Goal: Task Accomplishment & Management: Use online tool/utility

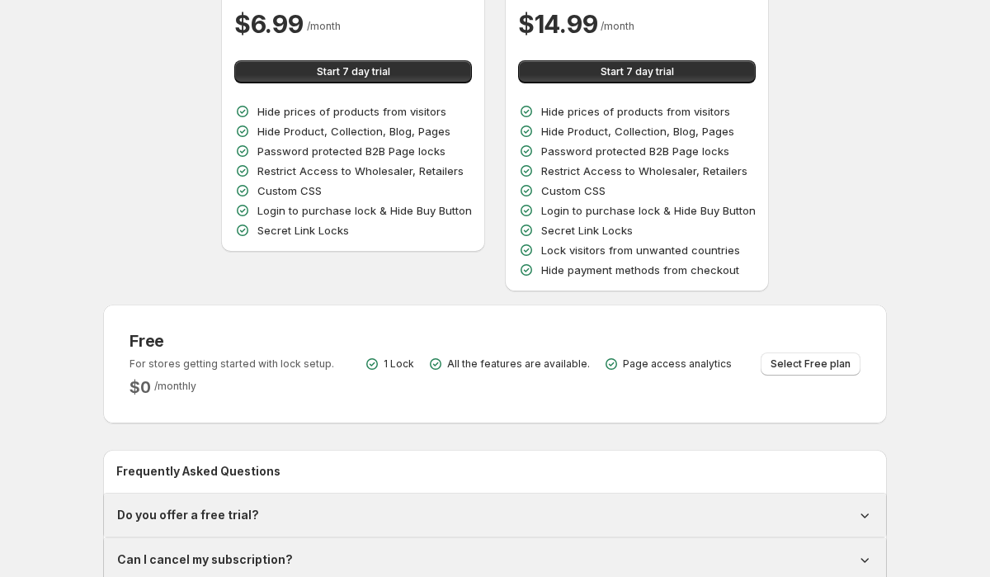
scroll to position [192, 0]
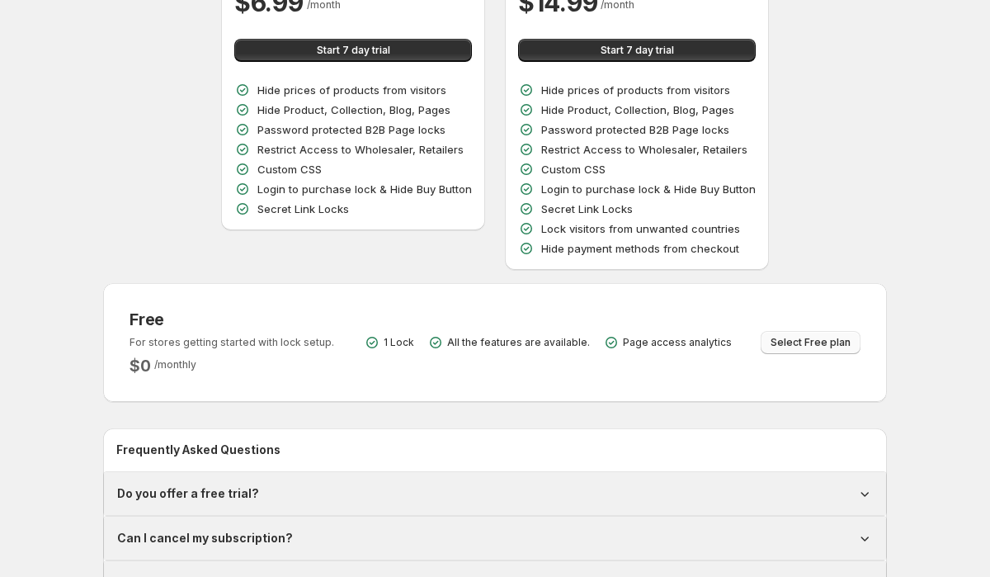
click at [804, 341] on span "Select Free plan" at bounding box center [811, 342] width 80 height 13
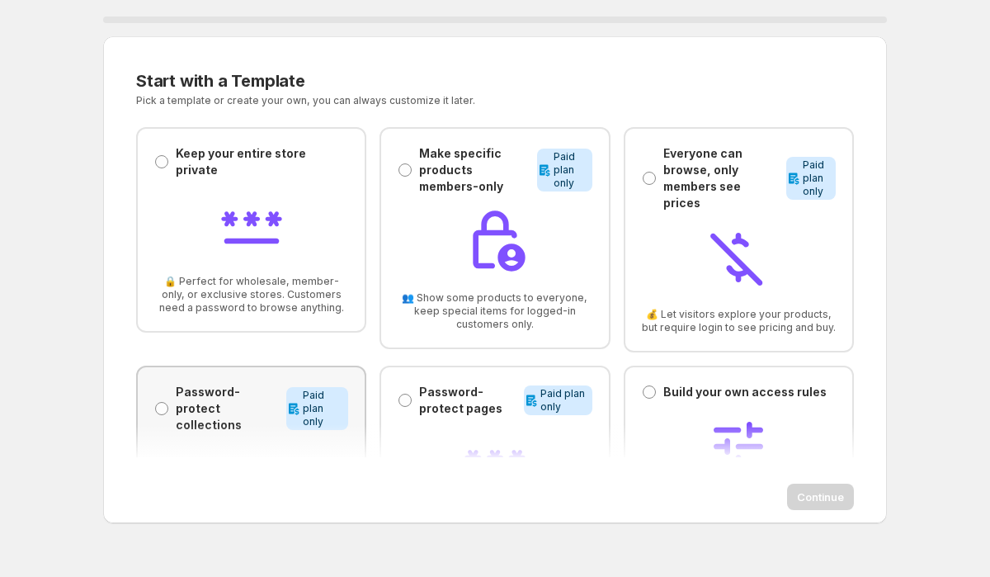
click at [172, 370] on div "Password-protect collections Password-protect collections Info Paid plan only 🎯…" at bounding box center [251, 477] width 230 height 222
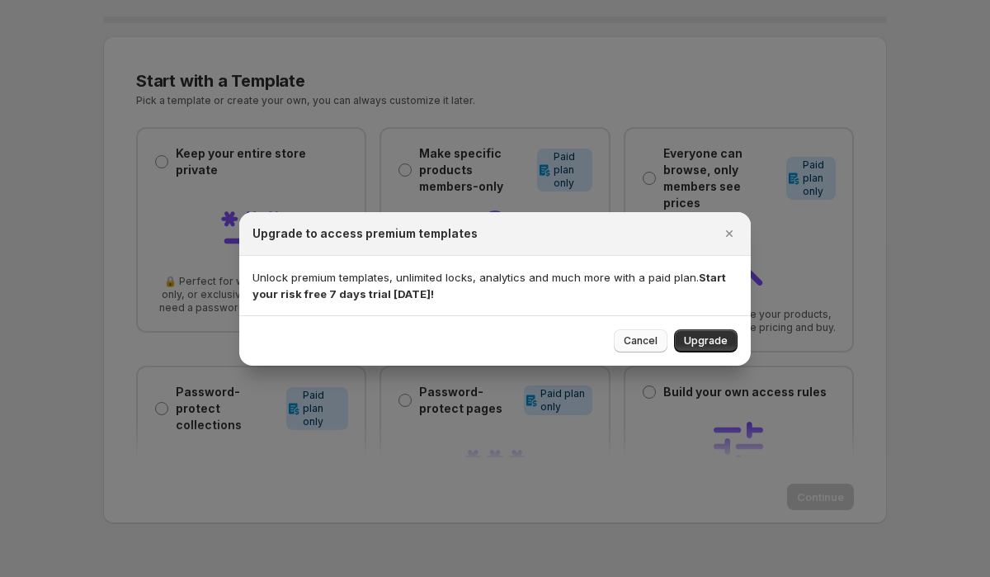
click at [652, 338] on span "Cancel" at bounding box center [641, 340] width 34 height 13
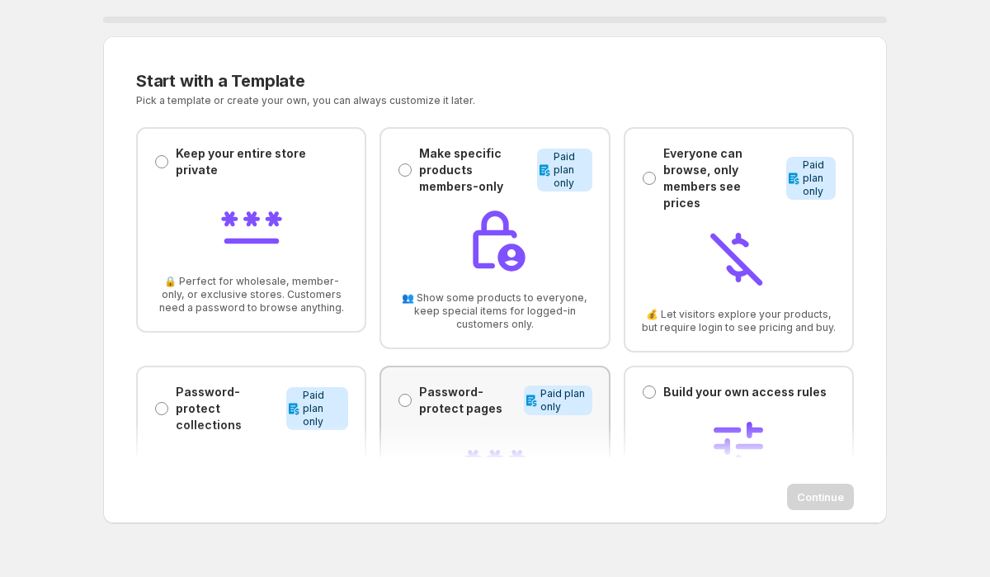
click at [507, 410] on p "Password-protect pages" at bounding box center [468, 400] width 98 height 33
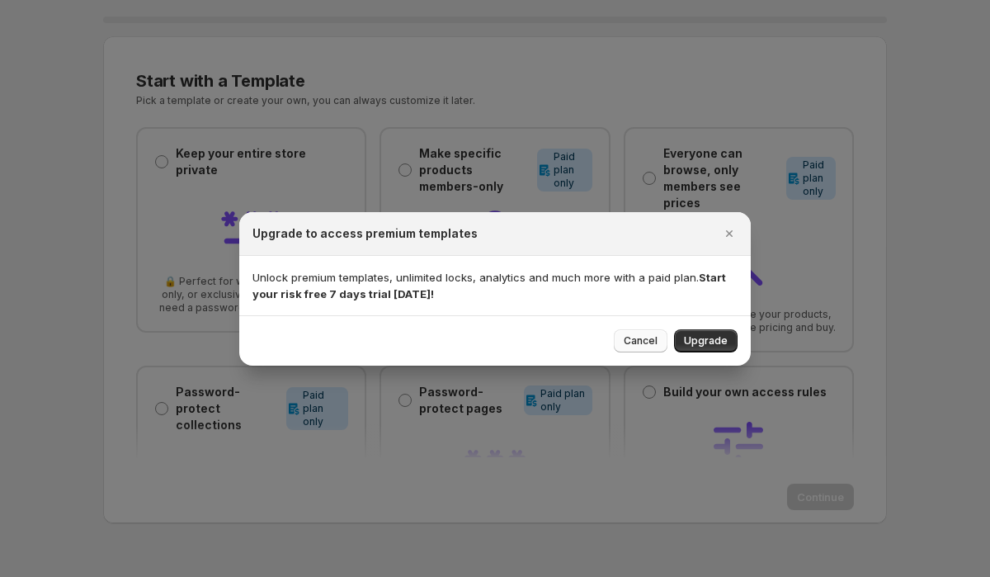
click at [634, 338] on span "Cancel" at bounding box center [641, 340] width 34 height 13
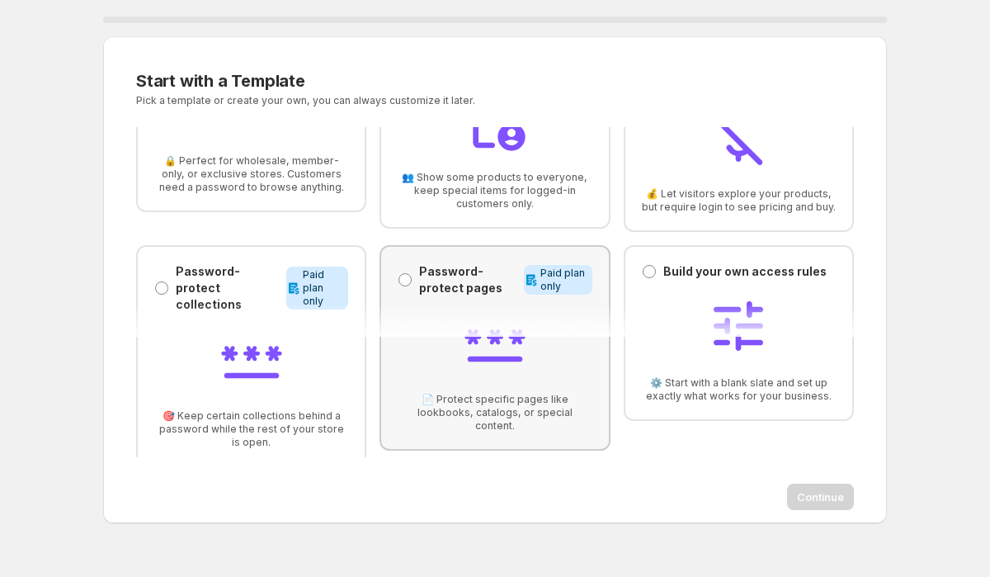
scroll to position [121, 0]
click at [533, 347] on div at bounding box center [495, 344] width 194 height 70
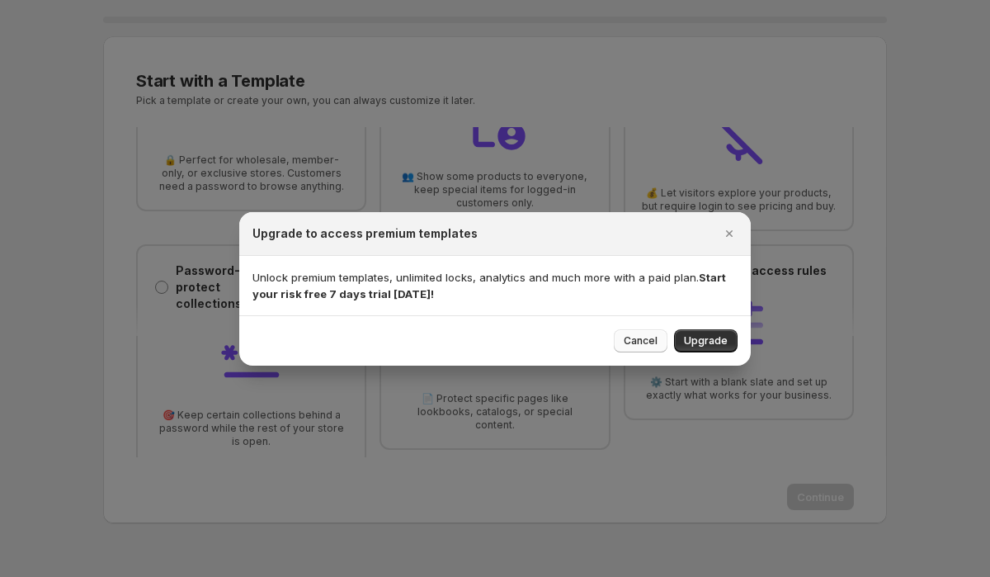
click at [636, 342] on span "Cancel" at bounding box center [641, 340] width 34 height 13
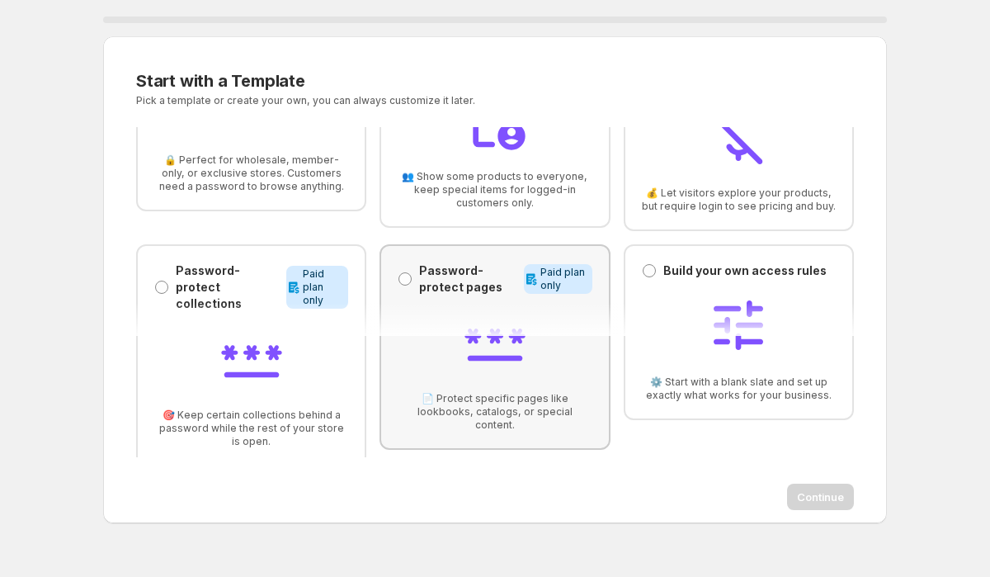
click at [529, 309] on div at bounding box center [495, 344] width 194 height 70
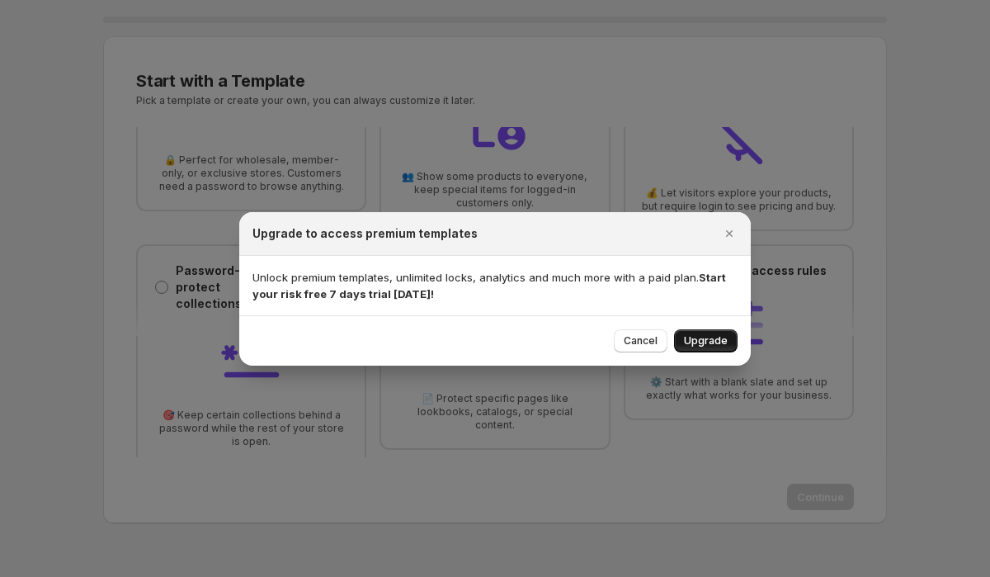
click at [702, 346] on span "Upgrade" at bounding box center [706, 340] width 44 height 13
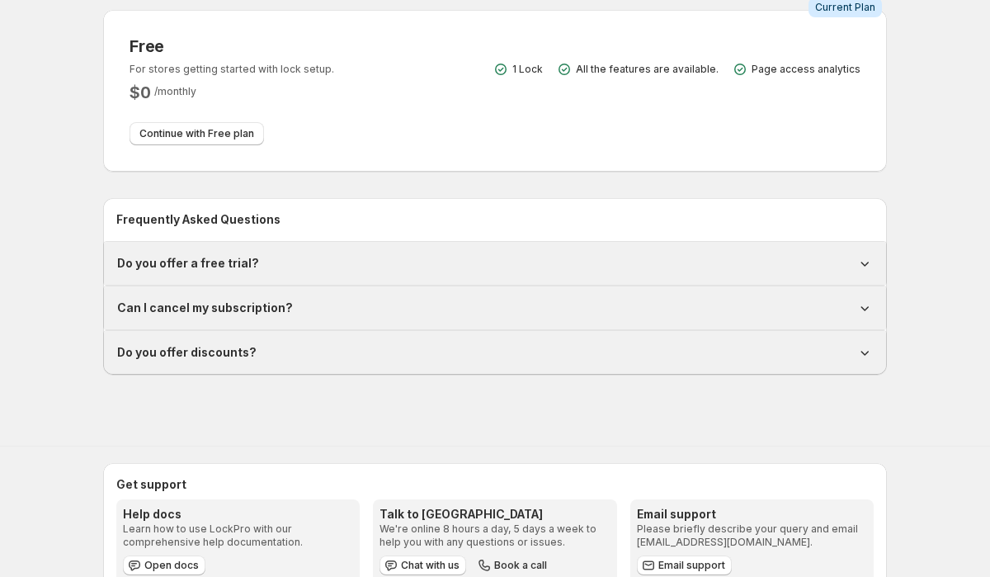
scroll to position [501, 0]
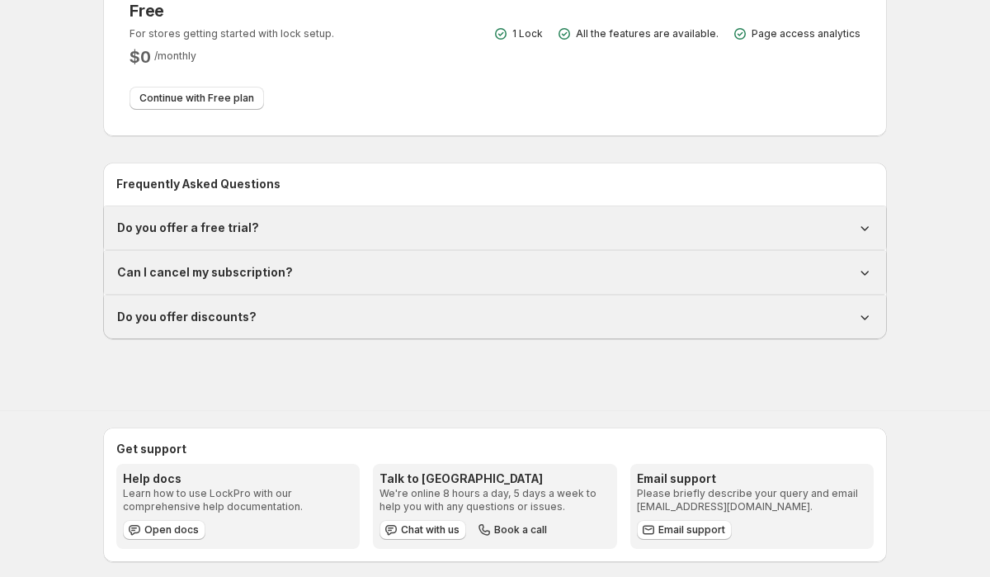
click at [623, 251] on div "Can I cancel my subscription?" at bounding box center [495, 272] width 782 height 43
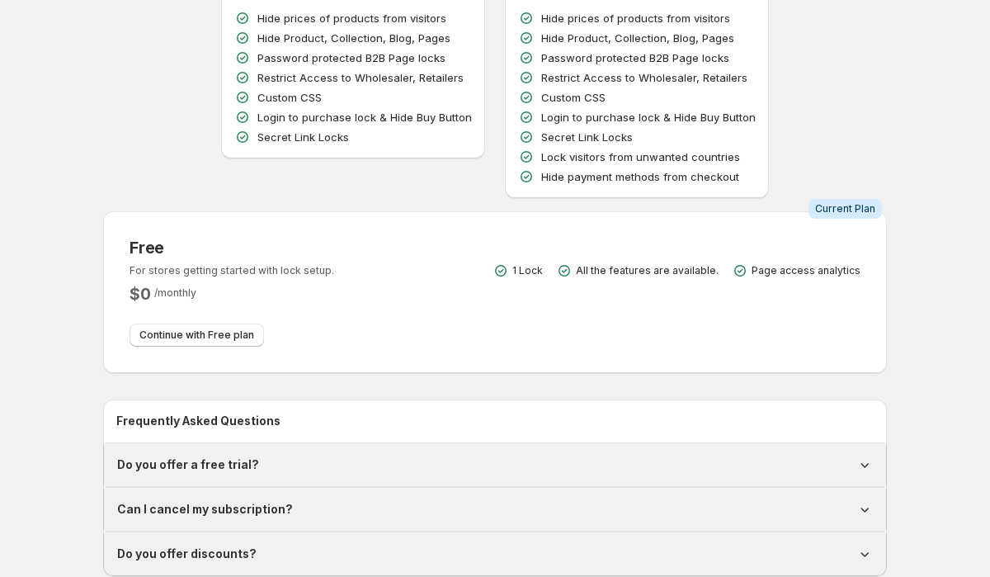
scroll to position [0, 0]
